Goal: Find specific page/section: Find specific page/section

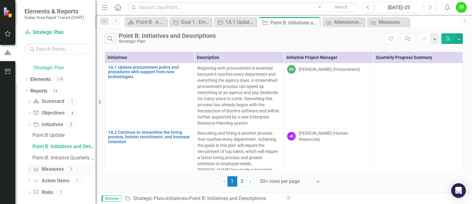
scroll to position [12, 0]
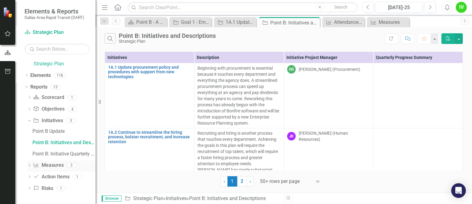
click at [51, 167] on link "Measure Measures" at bounding box center [48, 165] width 30 height 7
click at [29, 165] on icon "Dropdown" at bounding box center [29, 166] width 4 height 3
click at [28, 120] on icon "Dropdown" at bounding box center [29, 121] width 4 height 3
click at [58, 154] on div "Point B: Initiative Quarterly Summary by Executive Lead & PM" at bounding box center [63, 154] width 63 height 6
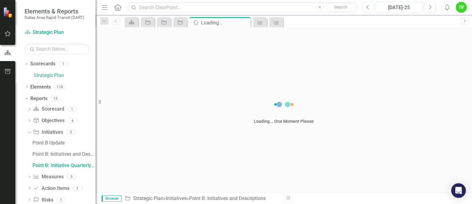
click at [471, 204] on html "Elements & Reports Dallas Area Rapid Transit (DART) Scorecard Strategic Plan Se…" at bounding box center [236, 102] width 472 height 204
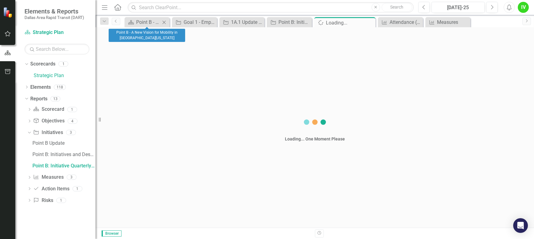
click at [164, 21] on icon "Close" at bounding box center [164, 22] width 6 height 5
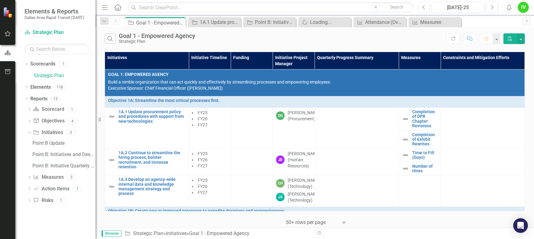
drag, startPoint x: 164, startPoint y: 21, endPoint x: 214, endPoint y: 35, distance: 51.9
click at [225, 37] on div "Search Goal 1 - Empowered Agency Strategic Plan" at bounding box center [276, 38] width 342 height 10
click at [178, 21] on icon at bounding box center [179, 22] width 3 height 3
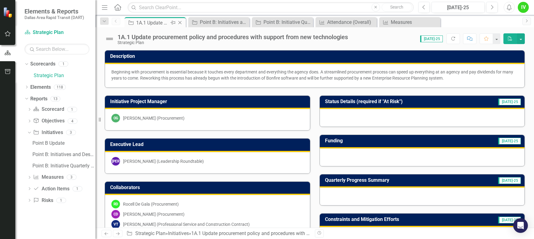
click at [180, 22] on icon "Close" at bounding box center [180, 22] width 6 height 5
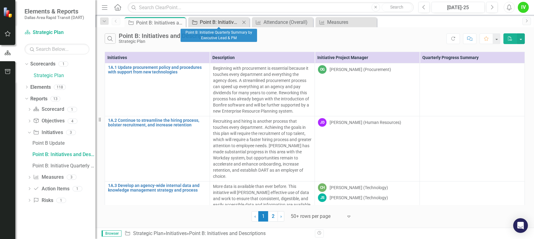
click at [224, 23] on div "Point B: Initiative Quarterly Summary by Executive Lead & PM" at bounding box center [220, 22] width 40 height 8
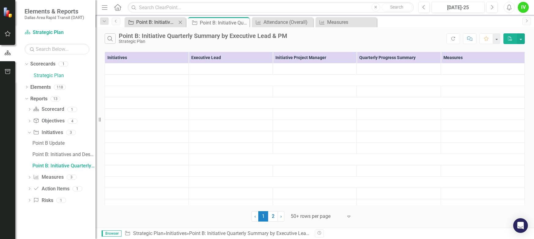
click at [153, 21] on div "Point B: Initiatives and Descriptions" at bounding box center [156, 22] width 40 height 8
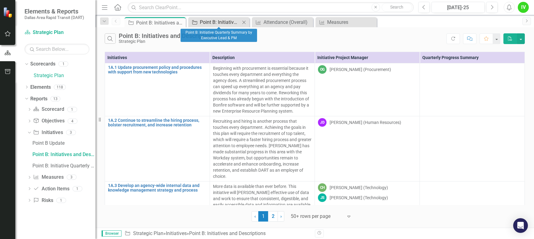
click at [224, 23] on div "Point B: Initiative Quarterly Summary by Executive Lead & PM" at bounding box center [220, 22] width 40 height 8
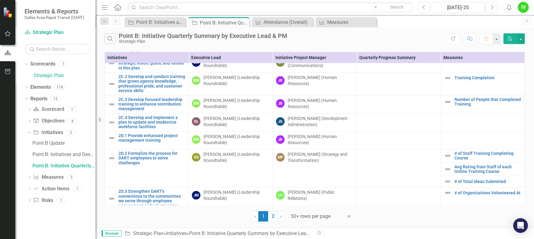
scroll to position [489, 0]
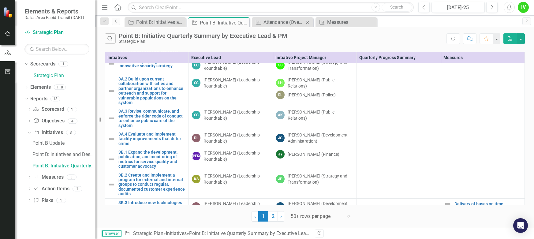
click at [290, 26] on div "Measure Attendance (Overall) Close" at bounding box center [282, 22] width 61 height 10
click at [286, 20] on div "Attendance (Overall)" at bounding box center [283, 22] width 40 height 8
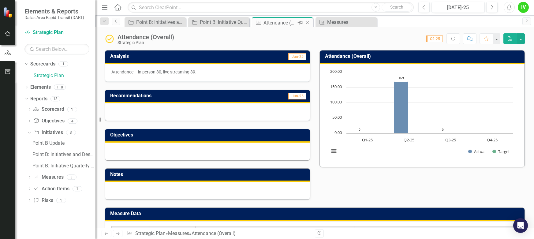
click at [309, 24] on icon "Close" at bounding box center [307, 22] width 6 height 5
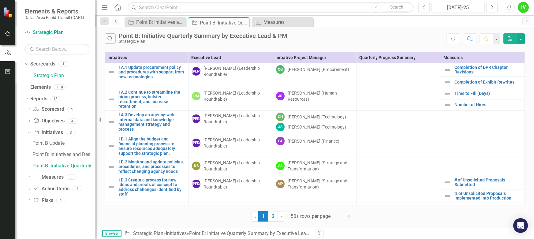
click at [0, 0] on icon "Close" at bounding box center [0, 0] width 0 height 0
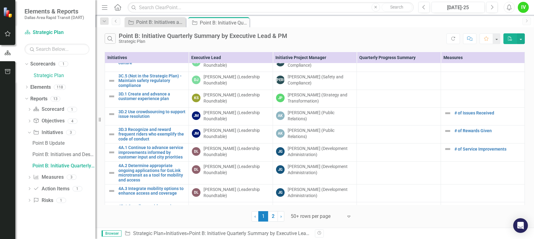
scroll to position [684, 0]
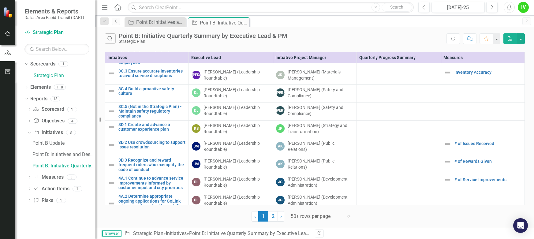
click at [305, 56] on th "Initiative Project Manager" at bounding box center [314, 57] width 84 height 11
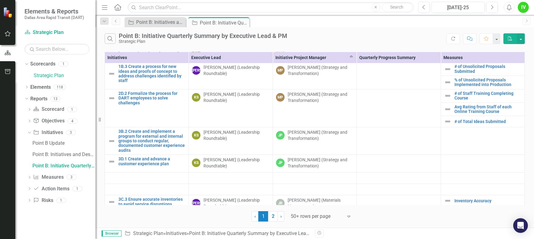
scroll to position [0, 0]
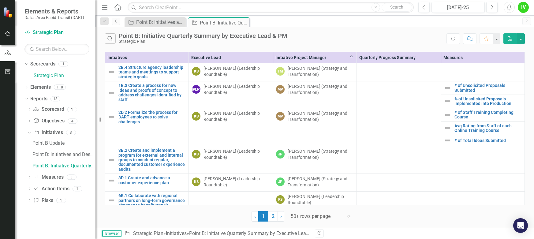
click at [313, 58] on th "Initiative Project Manager Sort Ascending" at bounding box center [314, 57] width 84 height 11
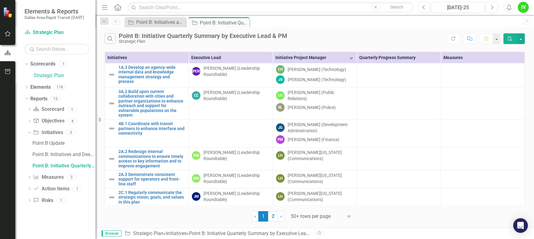
click at [225, 60] on th "Executive Lead" at bounding box center [231, 57] width 84 height 11
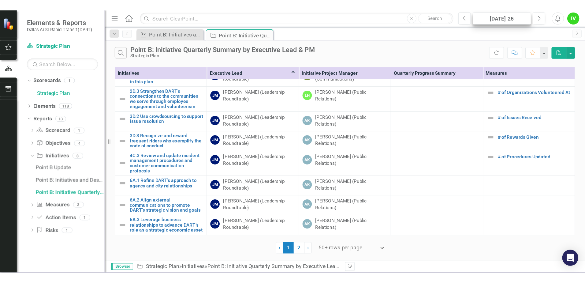
scroll to position [697, 0]
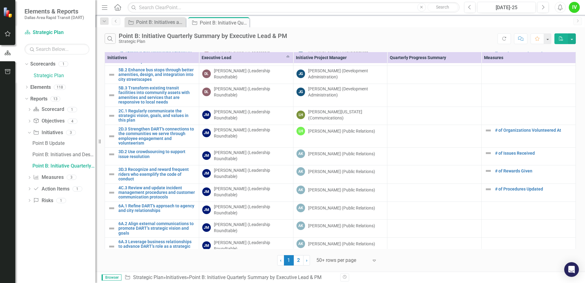
click at [375, 204] on icon "Expand" at bounding box center [374, 259] width 6 height 5
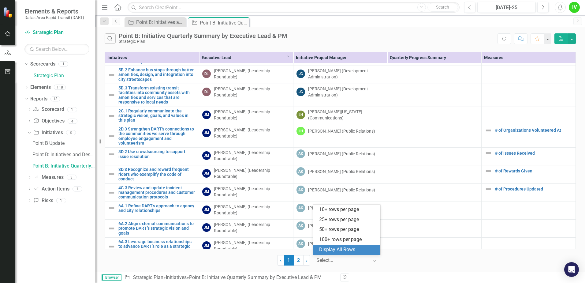
click at [356, 204] on div "Display All Rows" at bounding box center [347, 249] width 57 height 7
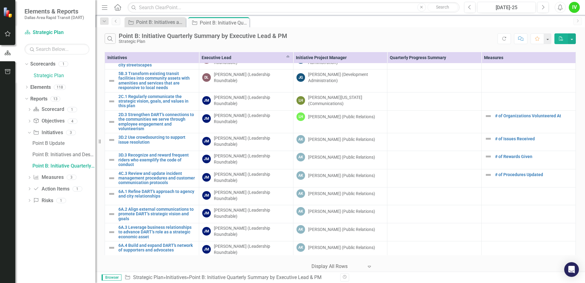
scroll to position [727, 0]
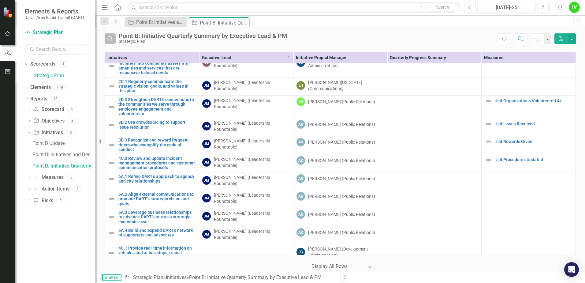
click at [111, 39] on icon "Search" at bounding box center [110, 39] width 7 height 6
click at [160, 41] on input "text" at bounding box center [308, 38] width 379 height 11
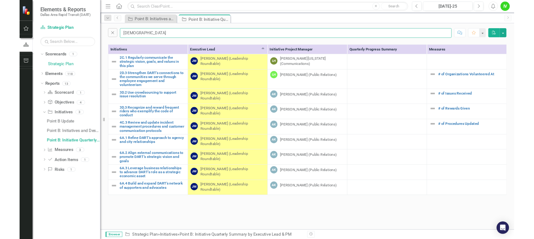
scroll to position [0, 0]
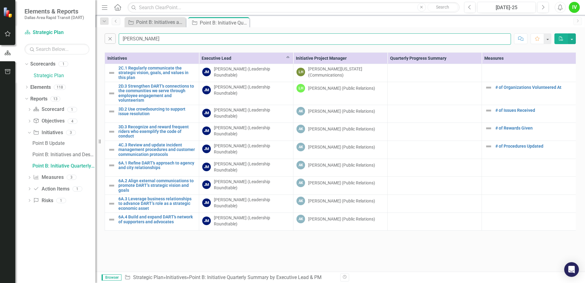
type input "[PERSON_NAME]"
click at [289, 204] on div "Close [PERSON_NAME] Comment Favorite PDF Initiatives Executive Lead Sort Ascend…" at bounding box center [339, 149] width 489 height 244
